Goal: Information Seeking & Learning: Learn about a topic

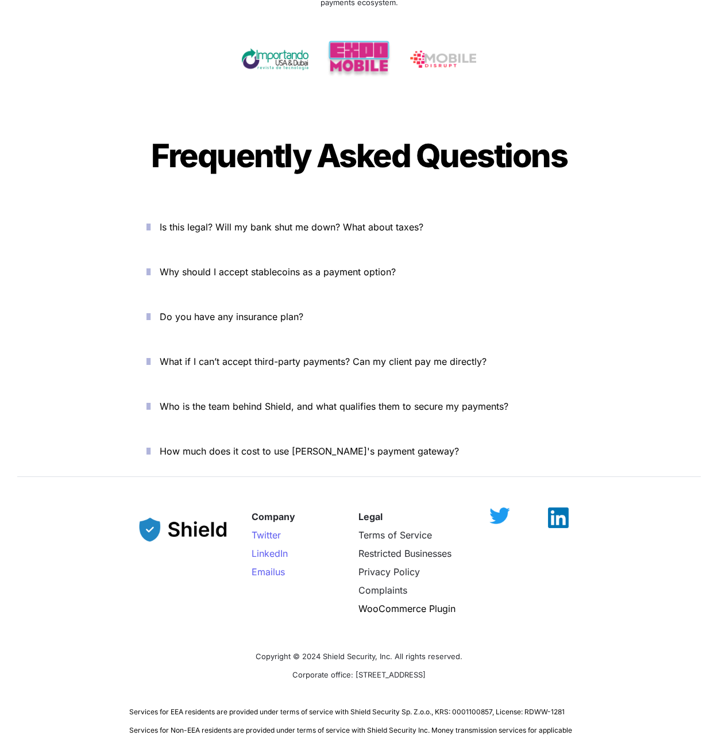
scroll to position [3871, 0]
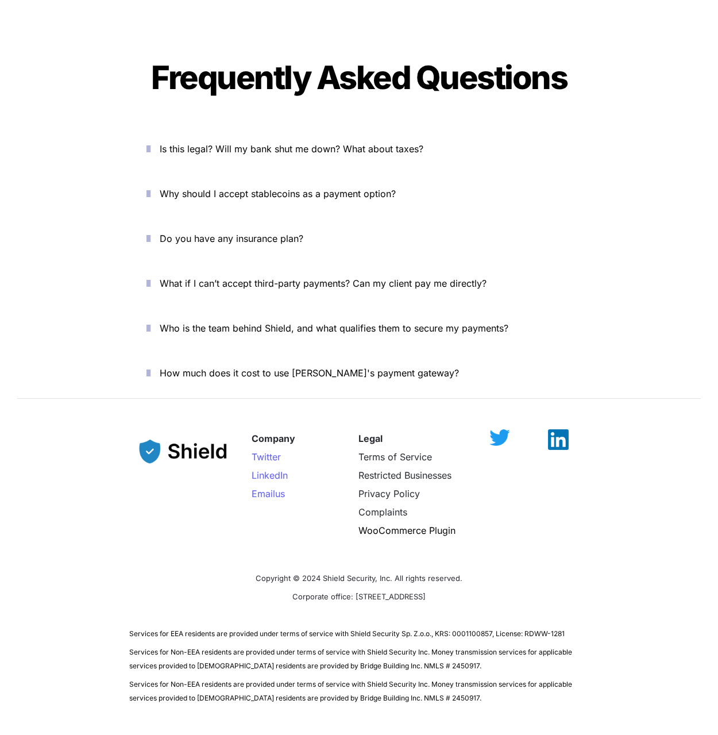
click at [443, 221] on button "Do you have any insurance plan?" at bounding box center [359, 239] width 460 height 36
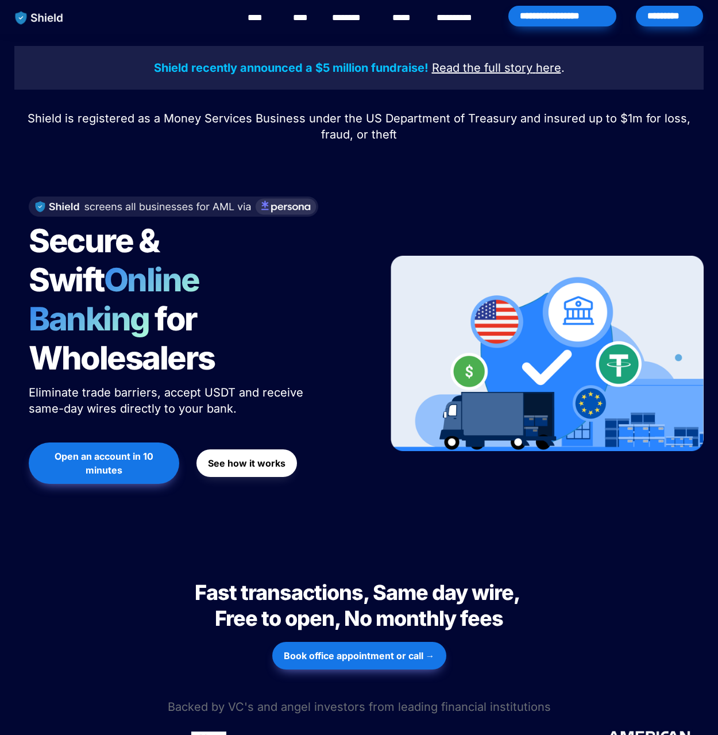
click at [260, 21] on link "****" at bounding box center [261, 18] width 26 height 14
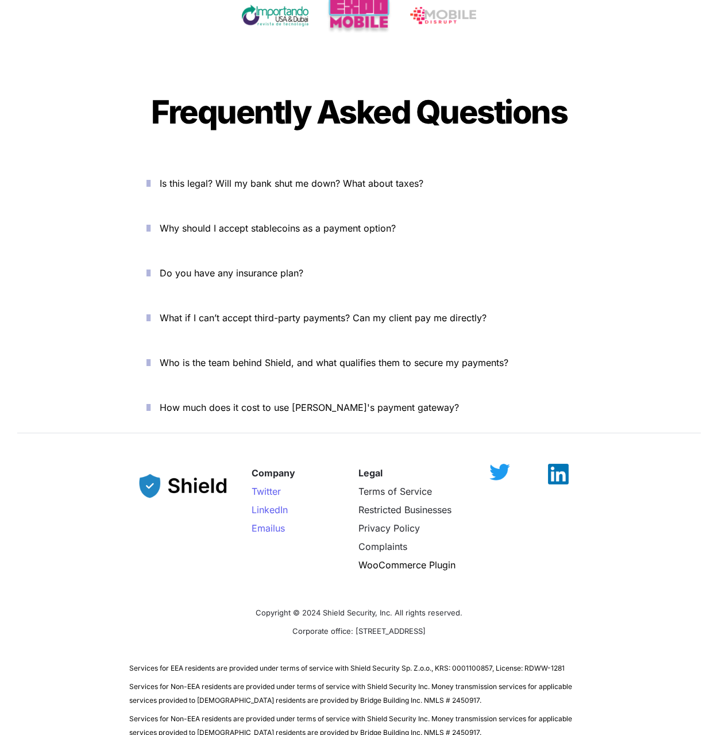
scroll to position [3871, 0]
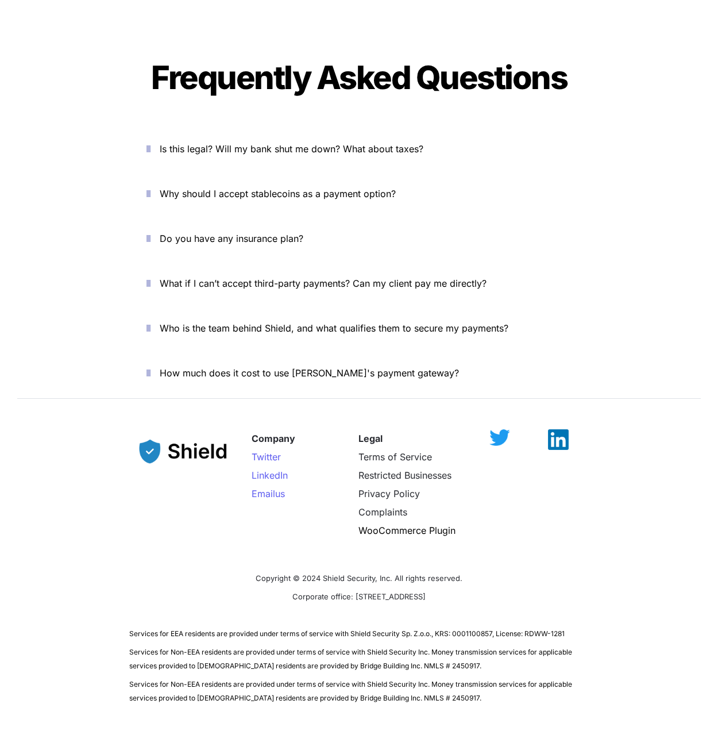
click at [377, 574] on span "Copyright © 2024 Shield Security, Inc. All rights reserved." at bounding box center [359, 578] width 207 height 9
click at [377, 592] on span "Corporate office: [STREET_ADDRESS]" at bounding box center [359, 596] width 133 height 9
click at [378, 592] on span "Corporate office: [STREET_ADDRESS]" at bounding box center [359, 596] width 133 height 9
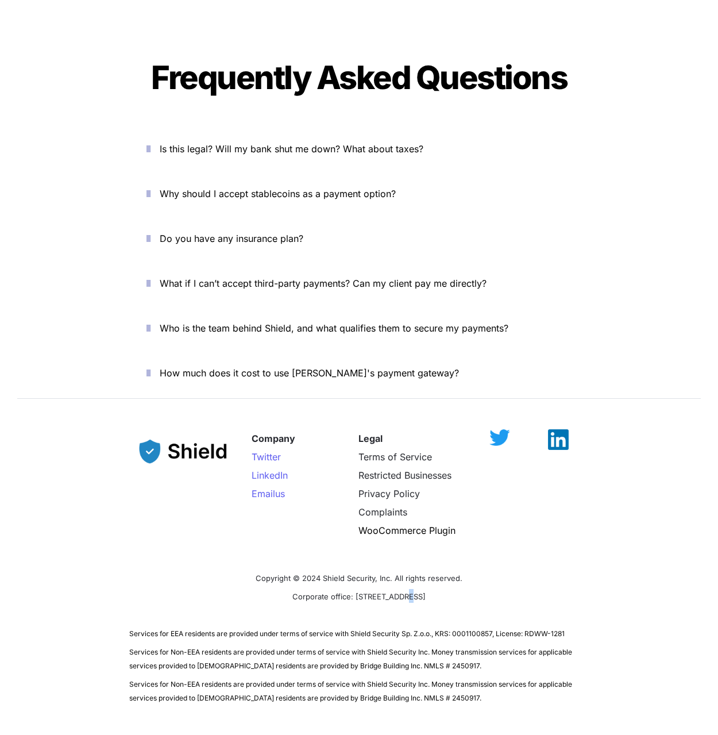
click at [378, 592] on span "Corporate office: [STREET_ADDRESS]" at bounding box center [359, 596] width 133 height 9
click at [191, 424] on img at bounding box center [183, 446] width 109 height 44
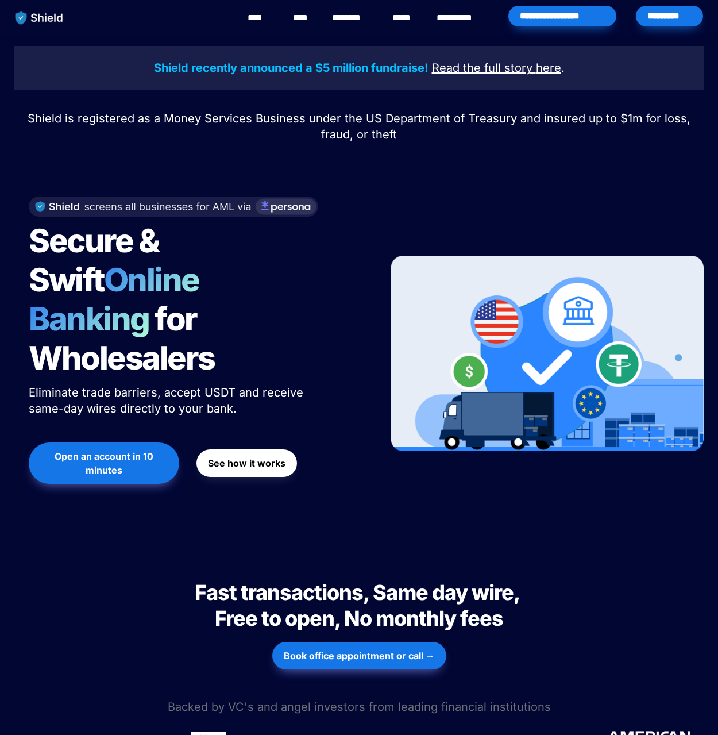
click at [368, 20] on link "********" at bounding box center [352, 18] width 41 height 14
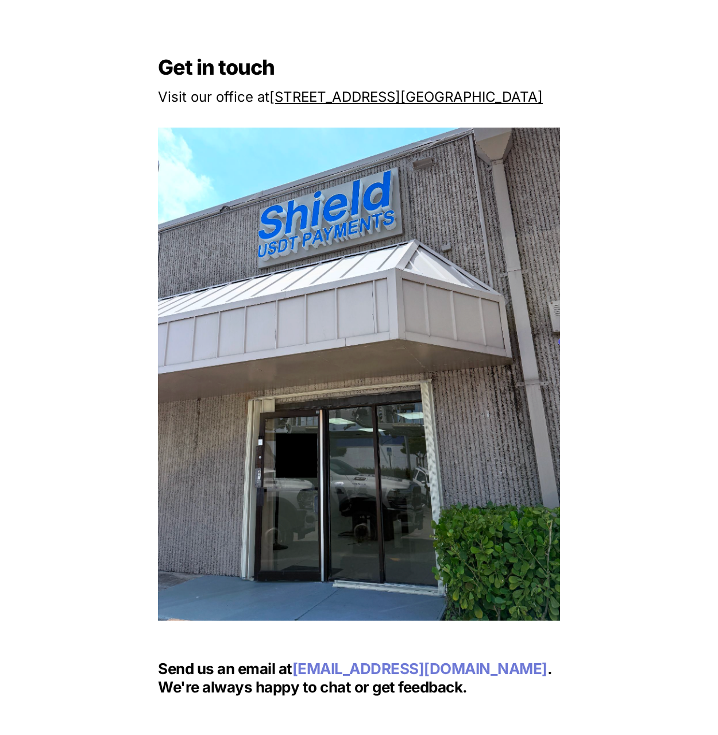
scroll to position [1035, 0]
